Goal: Entertainment & Leisure: Consume media (video, audio)

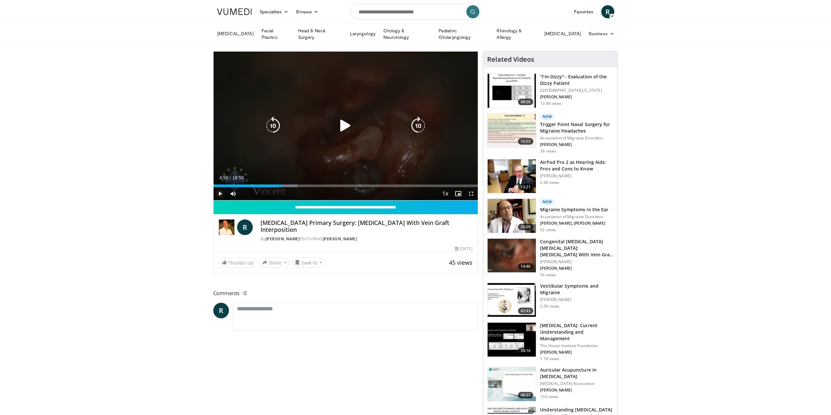
click at [217, 190] on span "Video Player" at bounding box center [220, 193] width 13 height 13
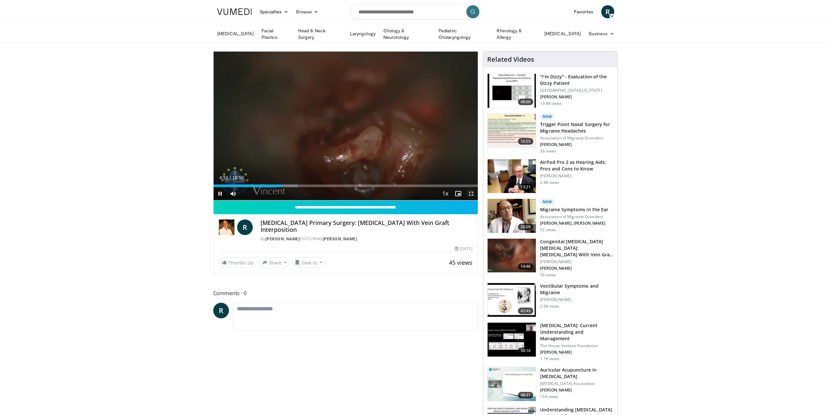
click at [471, 192] on span "Video Player" at bounding box center [471, 193] width 13 height 13
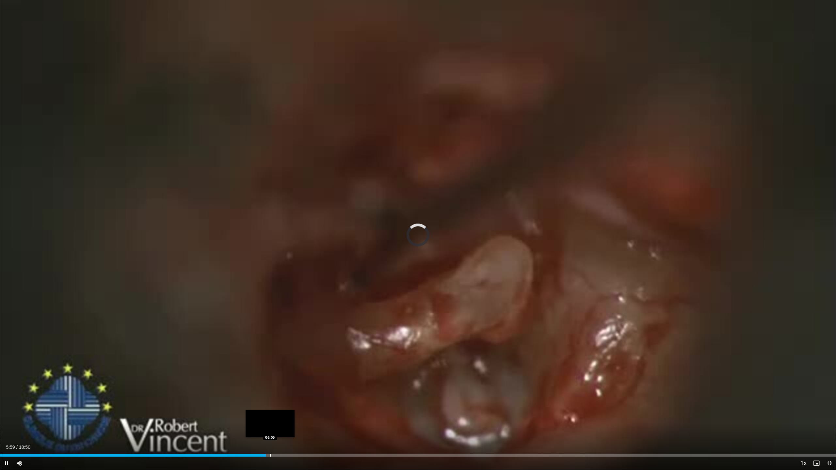
click at [271, 415] on div "Progress Bar" at bounding box center [270, 455] width 1 height 3
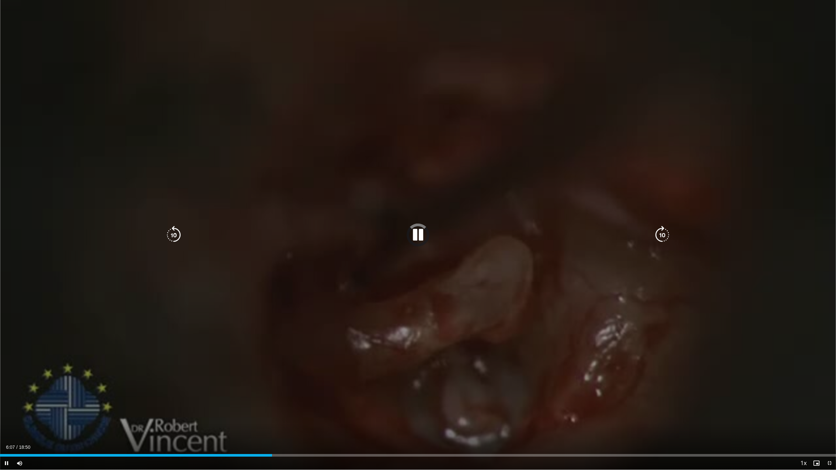
click at [259, 415] on div "Loaded : 0.00% 06:07 06:22" at bounding box center [418, 454] width 836 height 6
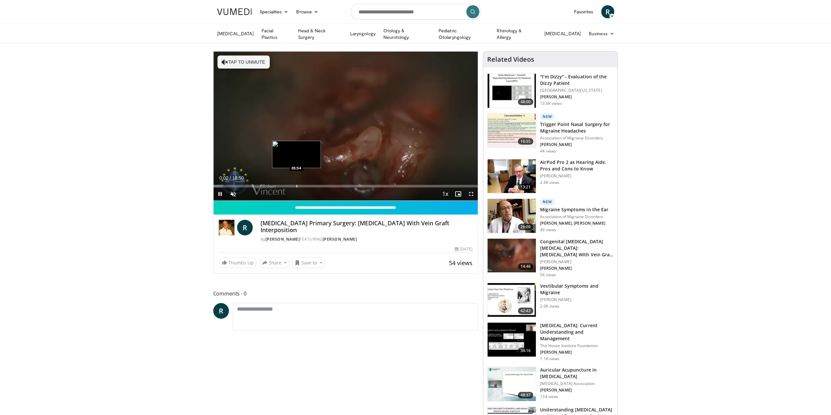
click at [297, 185] on div "Progress Bar" at bounding box center [297, 186] width 1 height 3
click at [474, 192] on span "Video Player" at bounding box center [471, 194] width 13 height 13
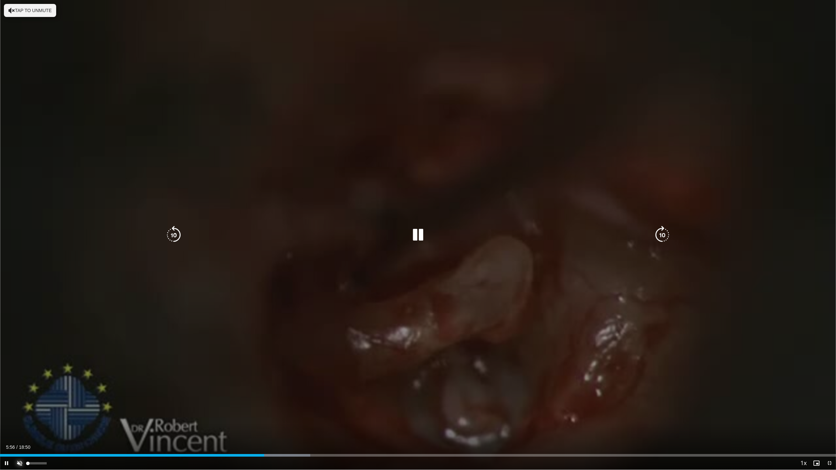
drag, startPoint x: 17, startPoint y: 465, endPoint x: 11, endPoint y: 458, distance: 9.1
click at [17, 415] on span "Video Player" at bounding box center [19, 463] width 13 height 13
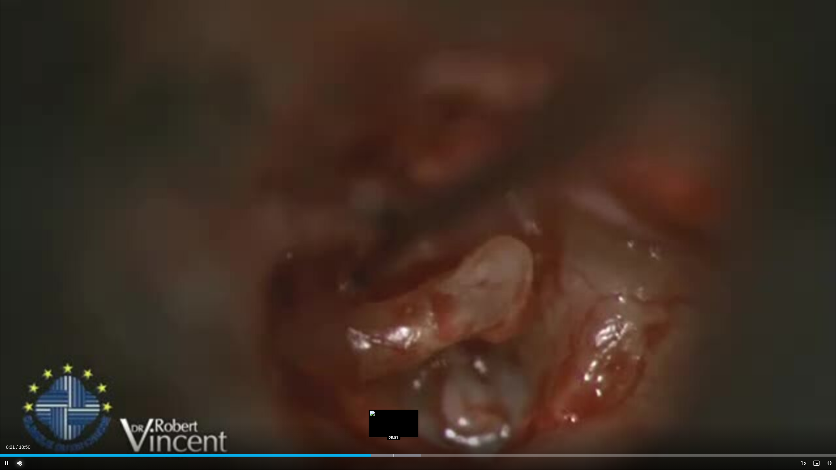
click at [394, 415] on div "Progress Bar" at bounding box center [394, 455] width 1 height 3
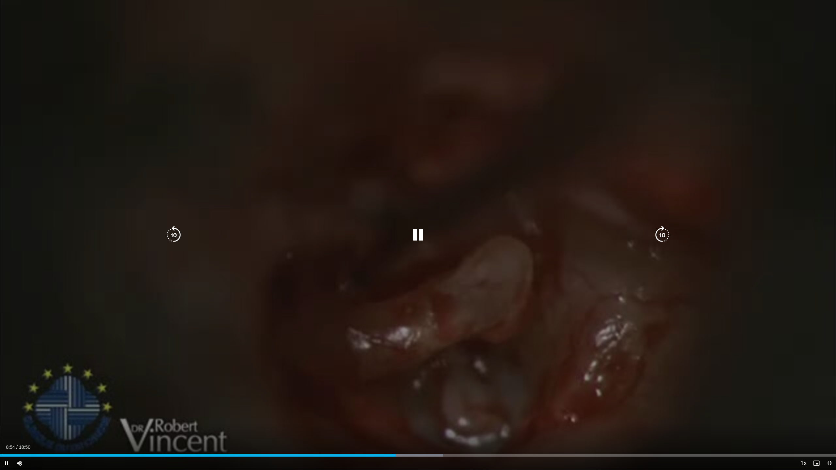
drag, startPoint x: 401, startPoint y: 452, endPoint x: 373, endPoint y: 413, distance: 47.8
click at [373, 413] on div "10 seconds Tap to unmute" at bounding box center [418, 235] width 836 height 470
click at [401, 367] on div "10 seconds Tap to unmute" at bounding box center [418, 235] width 836 height 470
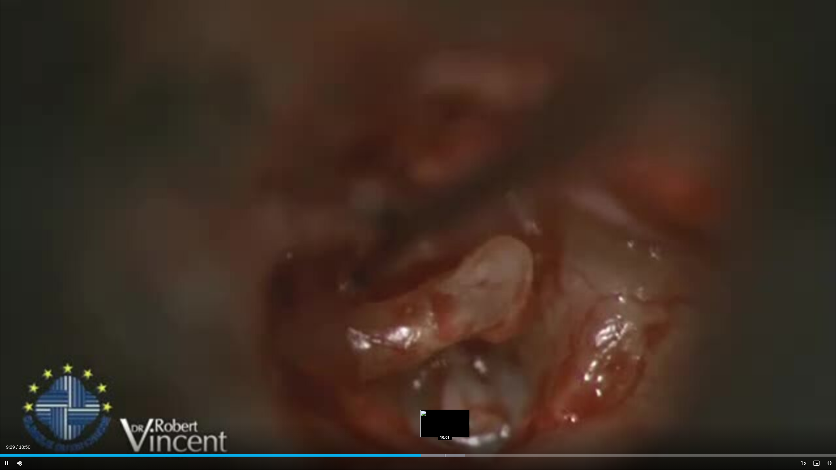
click at [445, 415] on div "Progress Bar" at bounding box center [445, 455] width 1 height 3
click at [471, 415] on div "Loaded : 59.19% 10:04 10:36" at bounding box center [418, 454] width 836 height 6
click at [489, 415] on div "Loaded : 61.84% 10:36 10:59" at bounding box center [418, 454] width 836 height 6
click at [502, 415] on div "Loaded : 61.84% 11:00 11:13" at bounding box center [418, 454] width 836 height 6
click at [535, 415] on div "Current Time 11:32 / Duration 18:50 Pause Skip Backward Skip Forward Mute 0% Lo…" at bounding box center [418, 463] width 836 height 13
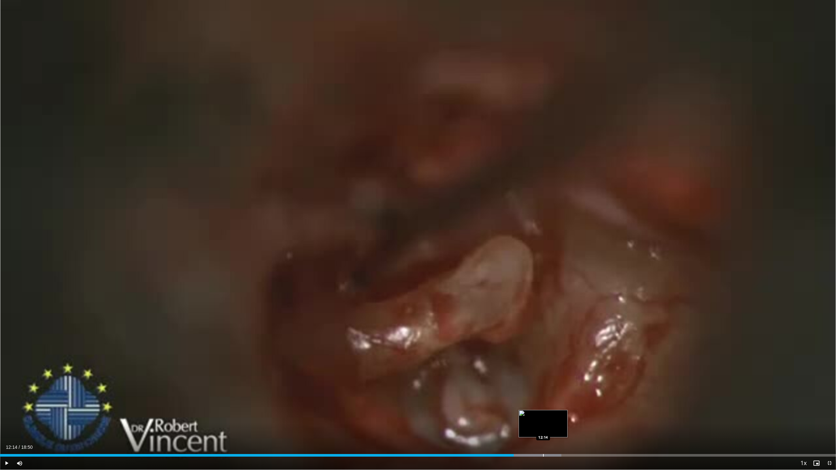
click at [543, 415] on div "Progress Bar" at bounding box center [543, 455] width 1 height 3
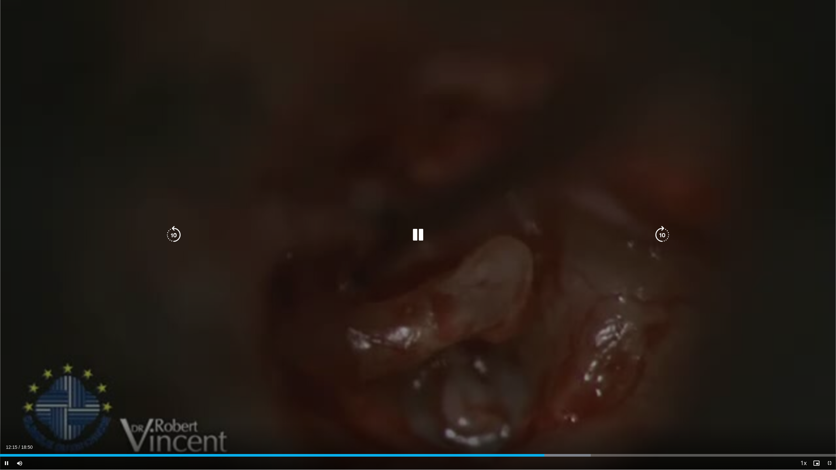
click at [537, 415] on video-js "**********" at bounding box center [418, 235] width 836 height 470
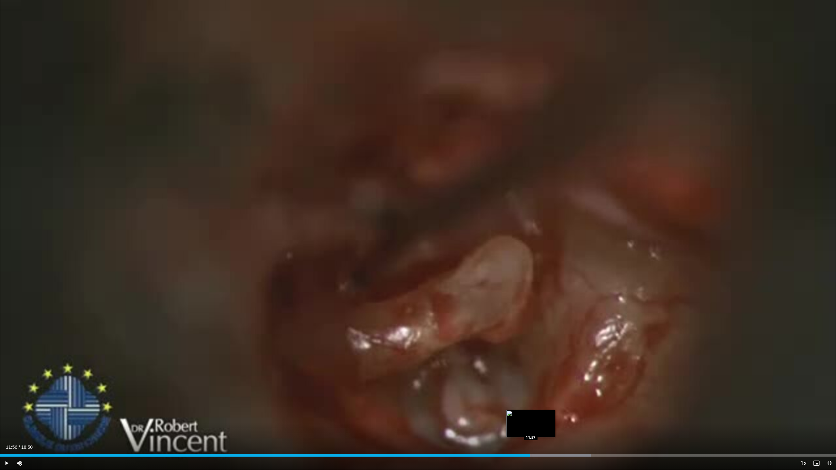
click at [532, 415] on div "Loaded : 70.68% 11:56 11:57" at bounding box center [418, 454] width 836 height 6
click at [535, 415] on div "Loaded : 70.68% 12:03 12:03" at bounding box center [418, 455] width 836 height 3
click at [562, 415] on div "Progress Bar" at bounding box center [562, 455] width 1 height 3
click at [580, 415] on div "10 seconds Tap to unmute" at bounding box center [418, 235] width 836 height 470
click at [577, 415] on div "Loaded : 72.56% 12:39 12:59" at bounding box center [418, 454] width 836 height 6
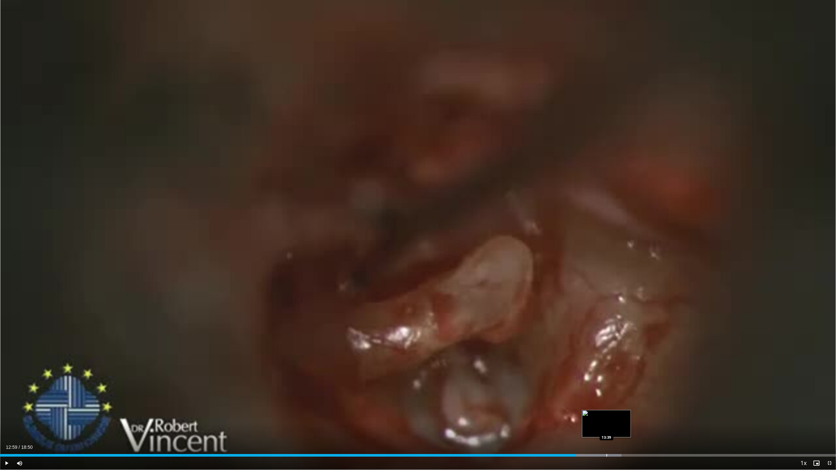
click at [607, 415] on div "Loaded : 74.33% 12:59 13:39" at bounding box center [418, 454] width 836 height 6
click at [8, 415] on span "Video Player" at bounding box center [6, 463] width 13 height 13
click at [622, 415] on div "Loaded : 78.63% 14:00 14:00" at bounding box center [418, 454] width 836 height 6
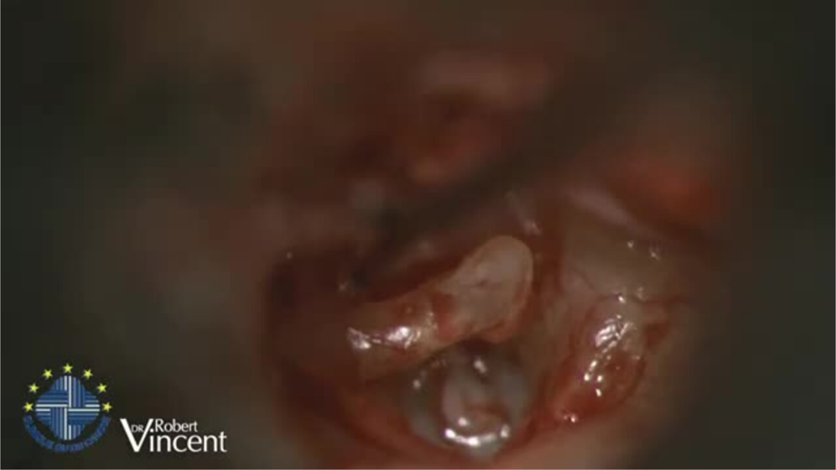
drag, startPoint x: 650, startPoint y: 447, endPoint x: 570, endPoint y: 414, distance: 86.5
click at [573, 410] on div "10 seconds Tap to unmute" at bounding box center [418, 235] width 836 height 470
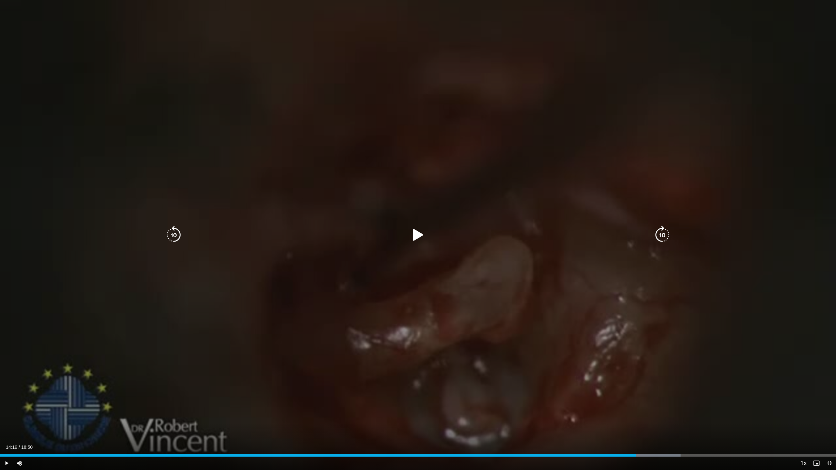
click at [655, 415] on div "10 seconds Tap to unmute" at bounding box center [418, 235] width 836 height 470
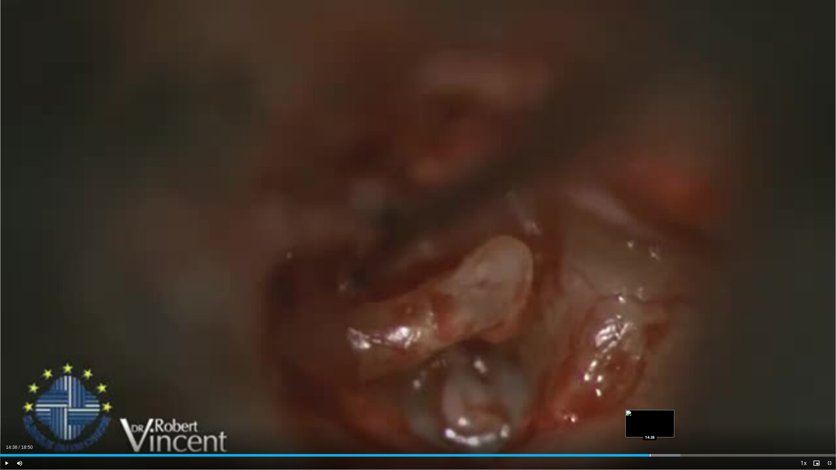
click at [650, 415] on div "Loaded : 81.41% 14:20 14:38" at bounding box center [418, 455] width 836 height 3
click at [684, 415] on div "Loaded : 85.70% 15:06 15:23" at bounding box center [418, 455] width 836 height 3
click at [706, 415] on div "Loaded : 88.35% 15:36 15:53" at bounding box center [418, 454] width 836 height 6
click at [724, 415] on div "Progress Bar" at bounding box center [724, 455] width 1 height 3
click at [717, 415] on div "Loaded : 92.03% 16:19 16:08" at bounding box center [418, 455] width 836 height 3
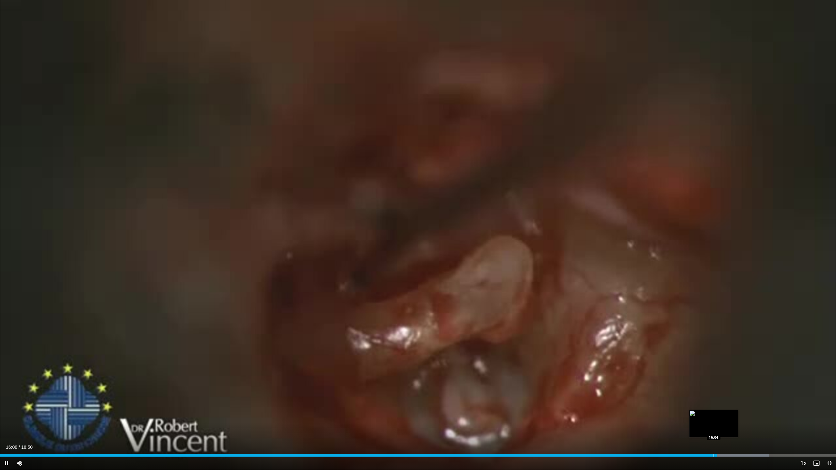
click at [708, 415] on div "16:08" at bounding box center [358, 455] width 717 height 3
drag, startPoint x: 652, startPoint y: 313, endPoint x: 661, endPoint y: 328, distance: 17.4
click at [661, 328] on div "10 seconds Tap to unmute" at bounding box center [418, 235] width 836 height 470
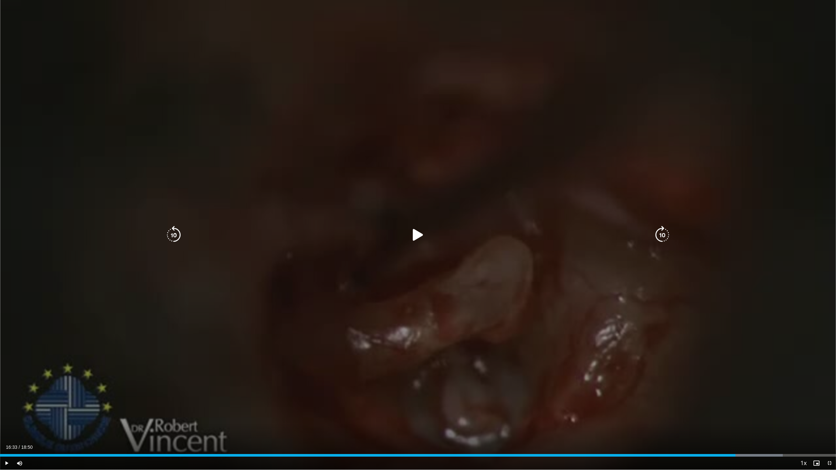
click at [680, 330] on div "10 seconds Tap to unmute" at bounding box center [418, 235] width 836 height 470
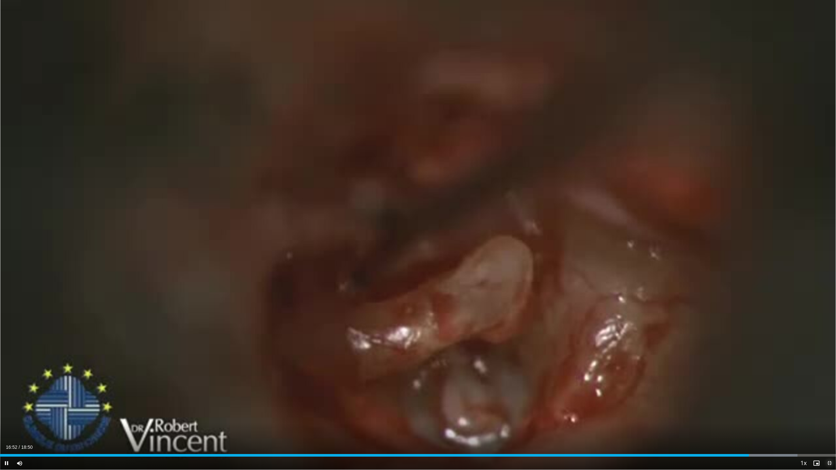
click at [831, 415] on span "Video Player" at bounding box center [829, 463] width 13 height 13
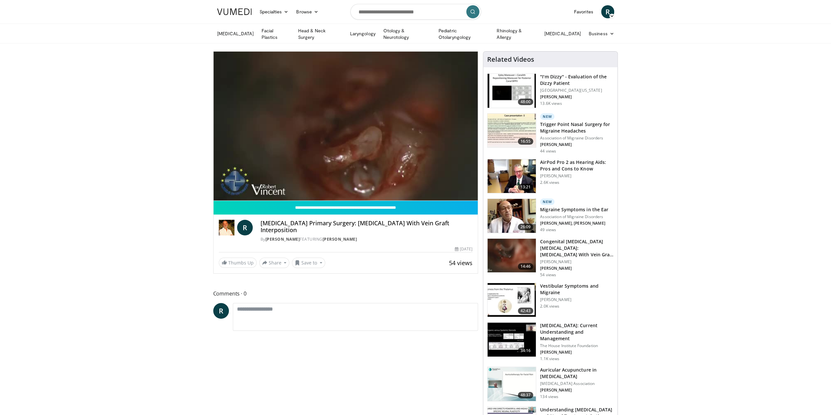
drag, startPoint x: 136, startPoint y: 147, endPoint x: 152, endPoint y: 160, distance: 20.7
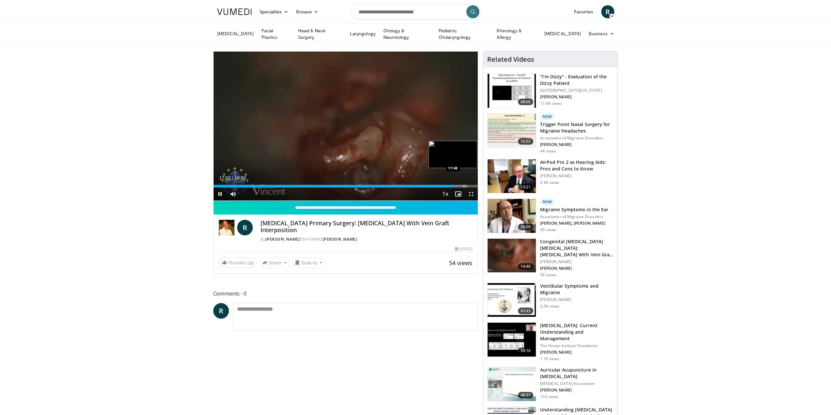
click at [464, 185] on div "Progress Bar" at bounding box center [464, 186] width 1 height 3
click at [469, 194] on span "Video Player" at bounding box center [471, 194] width 13 height 13
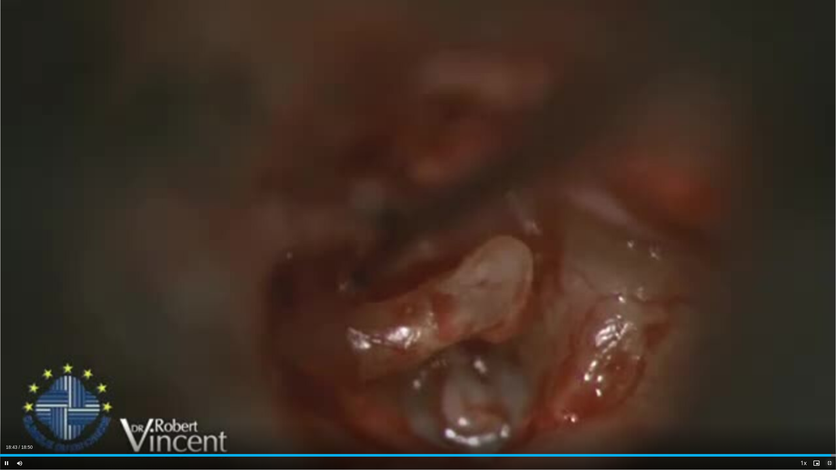
click at [831, 415] on span "Video Player" at bounding box center [829, 463] width 13 height 13
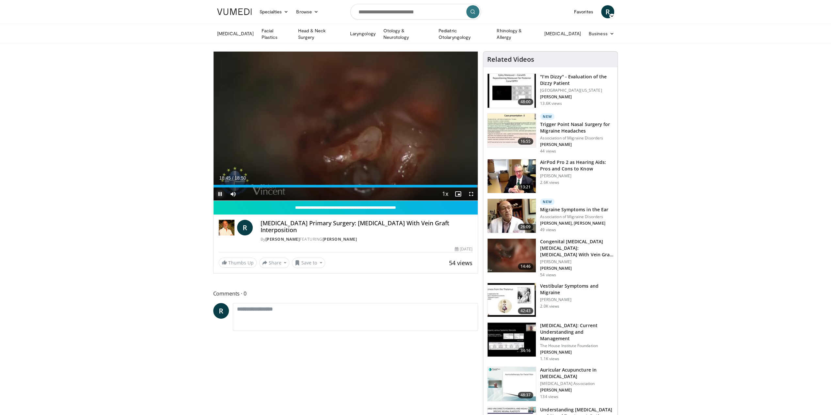
click at [220, 192] on span "Video Player" at bounding box center [220, 194] width 13 height 13
